Goal: Task Accomplishment & Management: Manage account settings

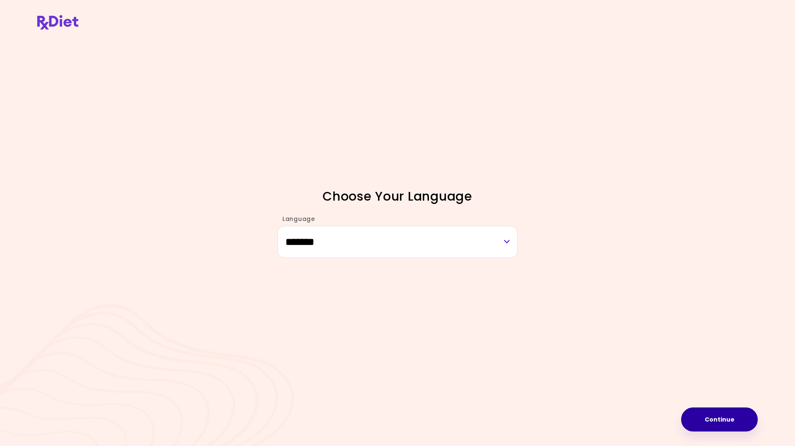
click at [736, 417] on button "Continue" at bounding box center [719, 419] width 77 height 24
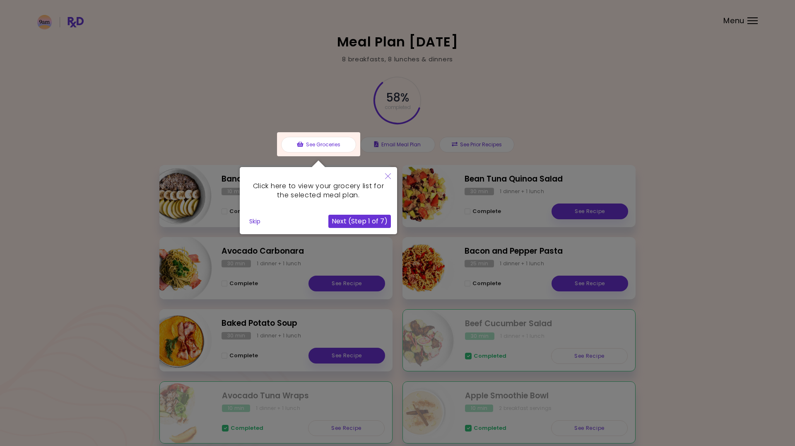
click at [255, 219] on button "Skip" at bounding box center [255, 221] width 18 height 12
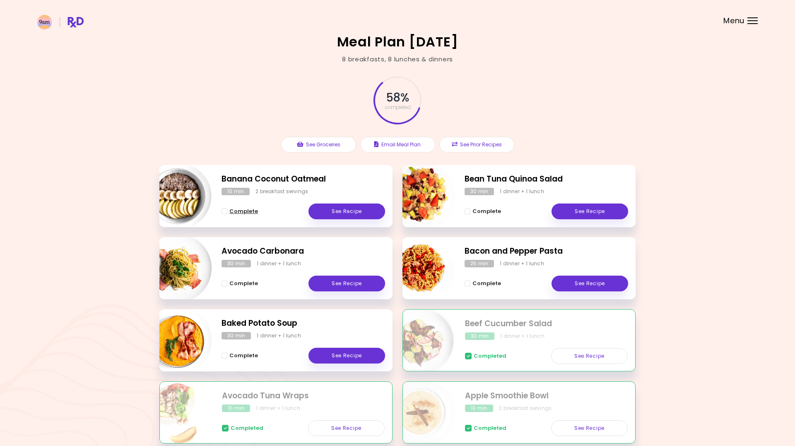
click at [224, 210] on span "Complete - Banana Coconut Oatmeal" at bounding box center [225, 211] width 6 height 6
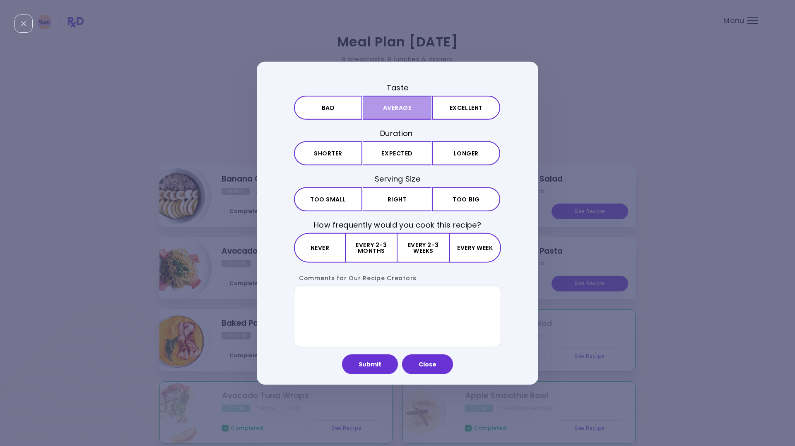
click at [384, 104] on button "Average" at bounding box center [397, 108] width 68 height 24
click at [402, 152] on button "Expected" at bounding box center [397, 153] width 68 height 24
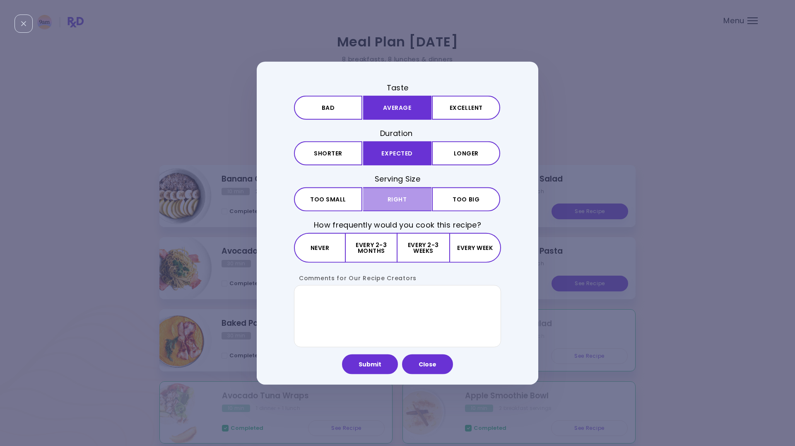
click at [398, 199] on button "Right" at bounding box center [397, 199] width 68 height 24
click at [416, 243] on button "Every 2-3 weeks" at bounding box center [422, 247] width 51 height 30
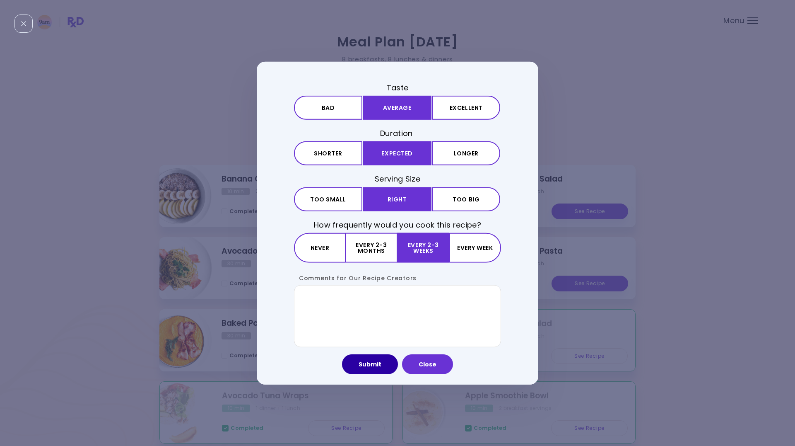
click at [366, 364] on button "Submit" at bounding box center [370, 364] width 56 height 20
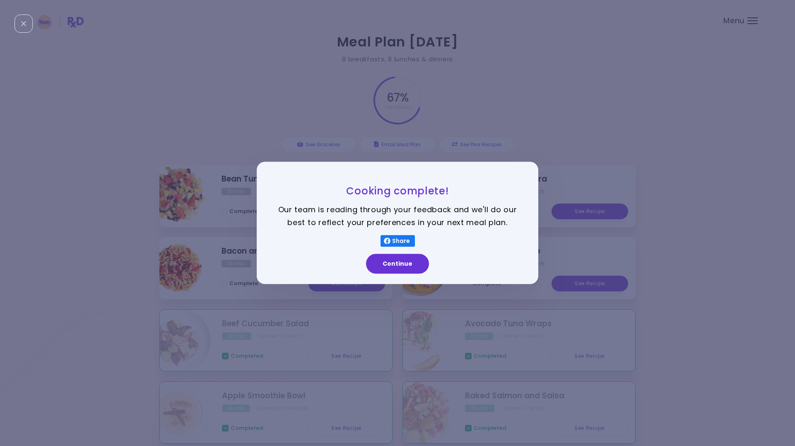
click at [366, 364] on div "Cooking complete! Our team is reading through your feedback and we'll do our be…" at bounding box center [397, 223] width 795 height 446
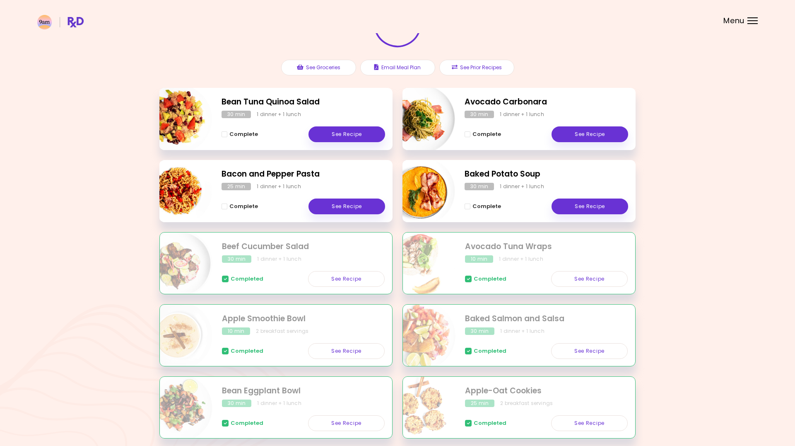
scroll to position [74, 0]
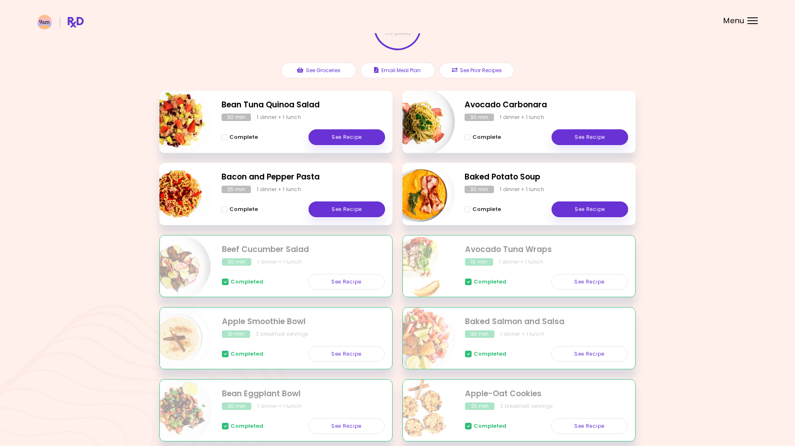
click at [500, 184] on div "Baked Potato Soup 30 min 1 dinner + 1 lunch Complete See Recipe" at bounding box center [518, 194] width 233 height 62
click at [353, 135] on link "See Recipe" at bounding box center [346, 137] width 77 height 16
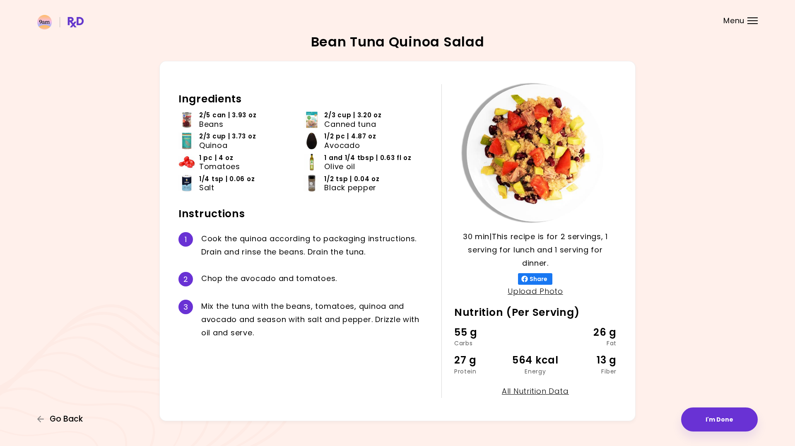
click at [71, 416] on span "Go Back" at bounding box center [66, 418] width 33 height 9
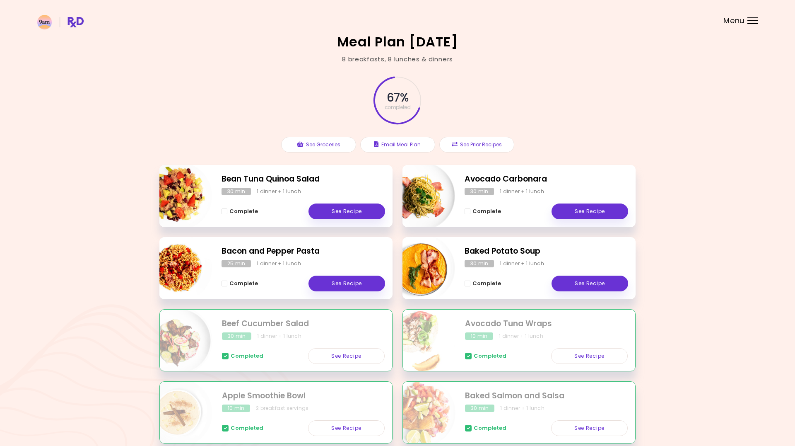
click at [275, 250] on h2 "Bacon and Pepper Pasta" at bounding box center [304, 251] width 164 height 12
click at [332, 280] on link "See Recipe" at bounding box center [346, 283] width 77 height 16
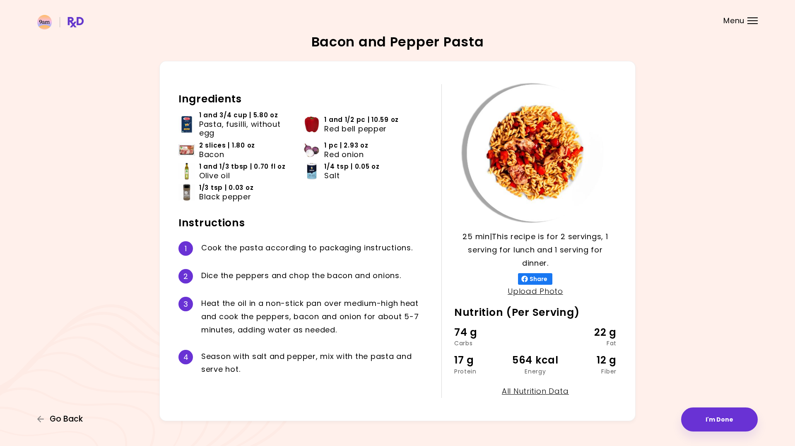
click at [68, 420] on span "Go Back" at bounding box center [66, 418] width 33 height 9
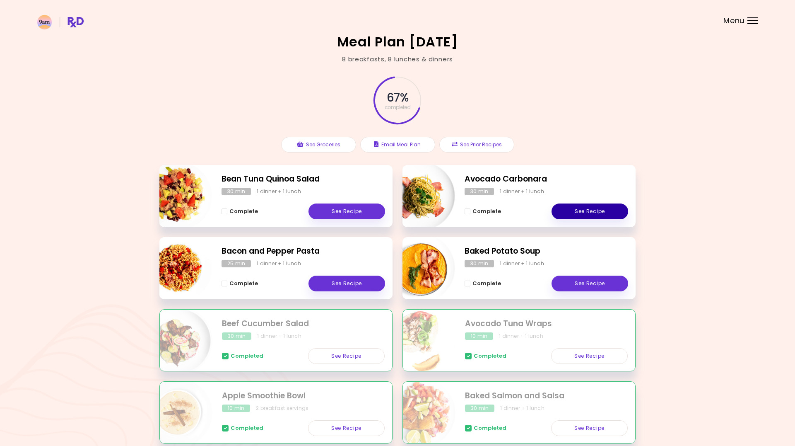
click at [585, 207] on link "See Recipe" at bounding box center [590, 211] width 77 height 16
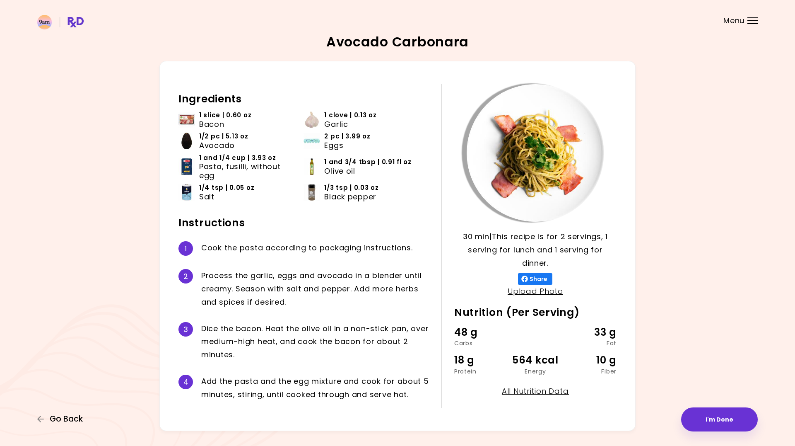
click at [62, 417] on span "Go Back" at bounding box center [66, 418] width 33 height 9
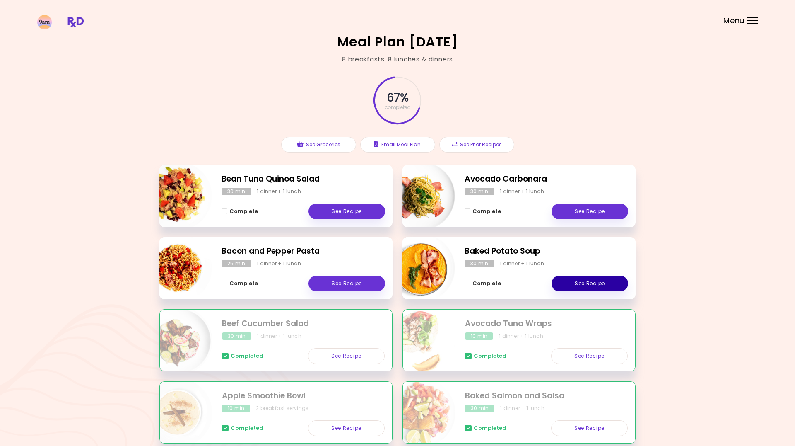
click at [578, 279] on link "See Recipe" at bounding box center [590, 283] width 77 height 16
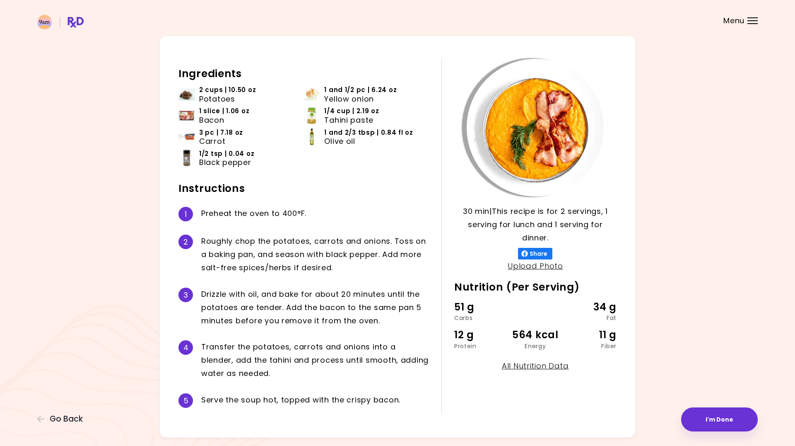
scroll to position [26, 0]
